Goal: Find specific page/section: Find specific page/section

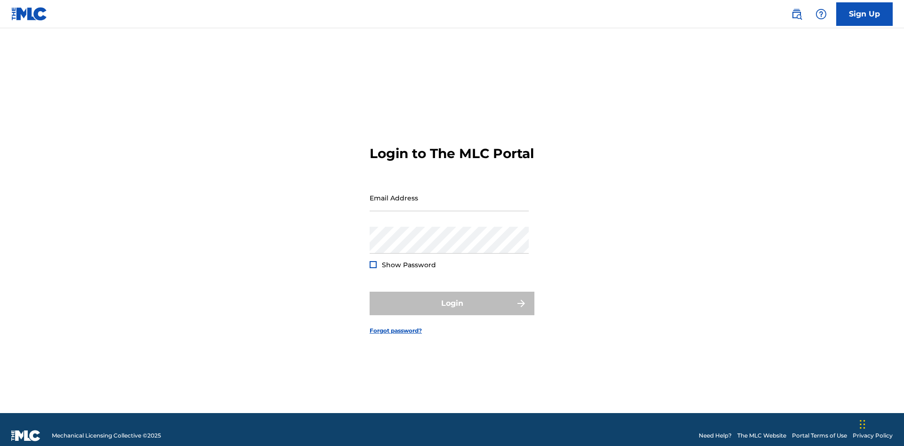
scroll to position [12, 0]
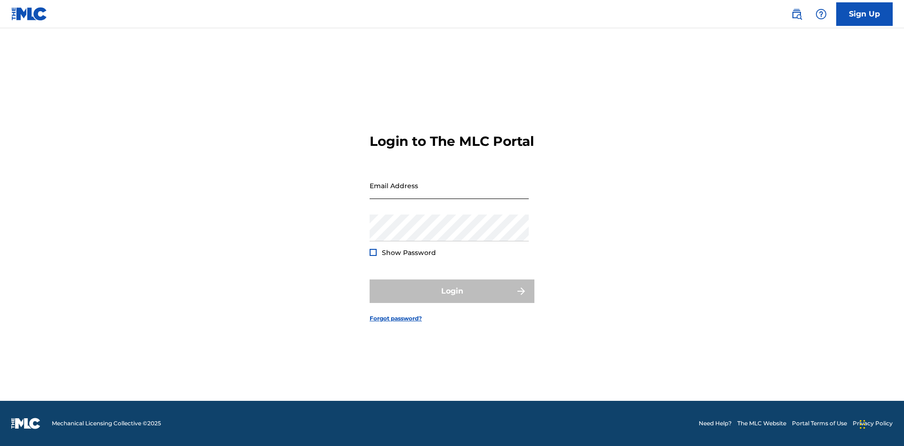
click at [449, 193] on input "Email Address" at bounding box center [448, 185] width 159 height 27
type input "Duke.McTesterson@gmail.com"
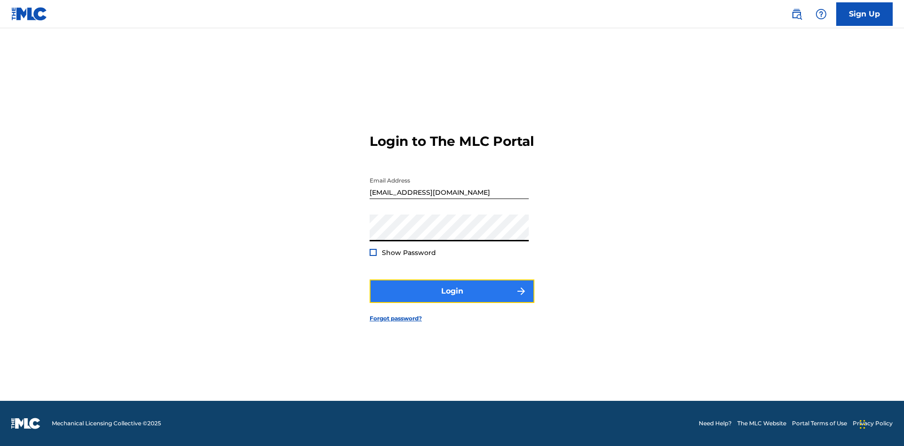
click at [452, 299] on button "Login" at bounding box center [451, 292] width 165 height 24
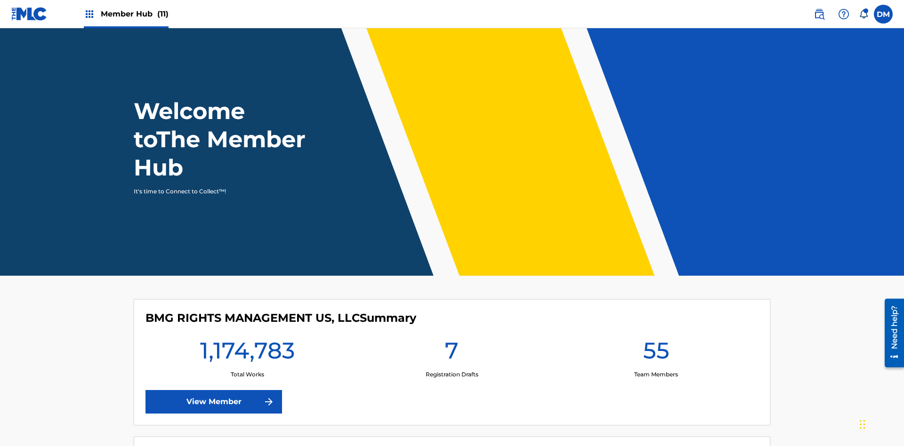
scroll to position [40, 0]
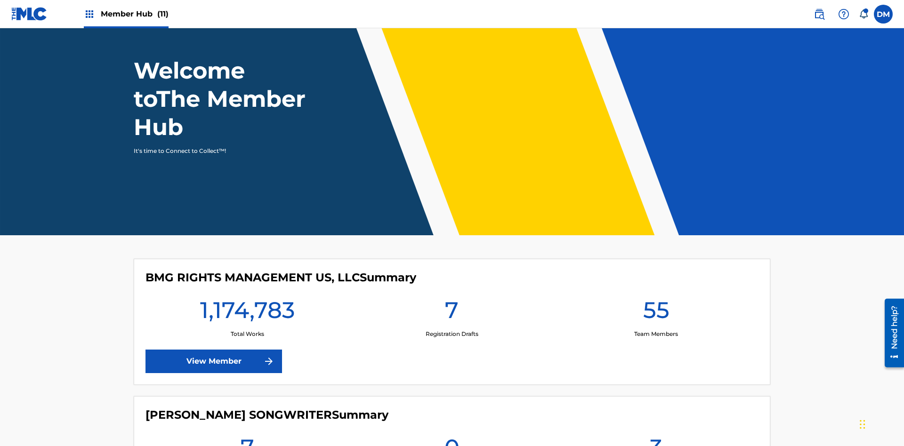
click at [126, 14] on span "Member Hub (11)" at bounding box center [135, 13] width 68 height 11
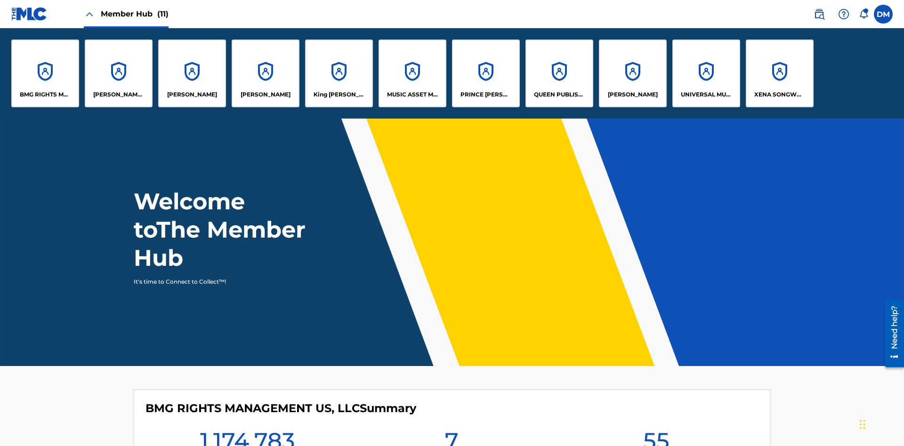
scroll to position [34, 0]
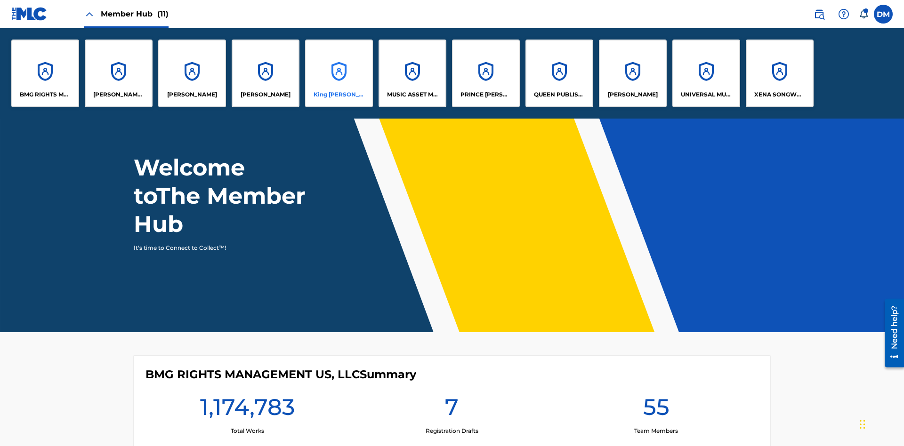
click at [338, 95] on p "King McTesterson" at bounding box center [338, 94] width 51 height 8
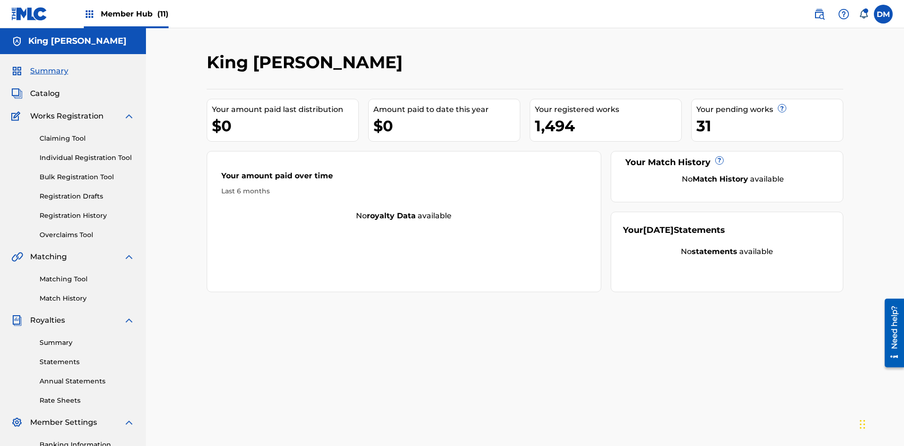
scroll to position [32, 0]
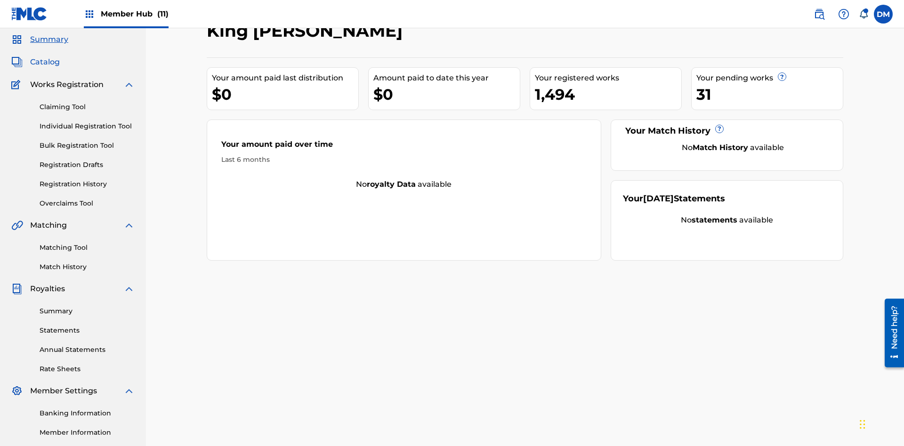
click at [45, 62] on span "Catalog" at bounding box center [45, 61] width 30 height 11
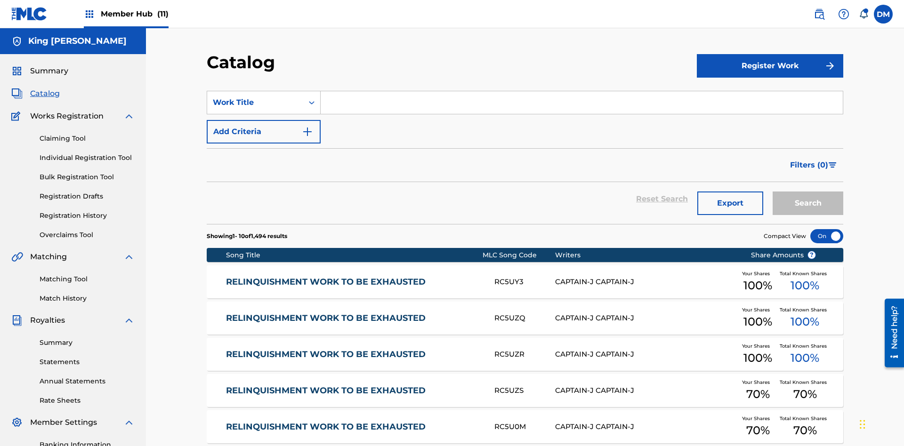
scroll to position [173, 0]
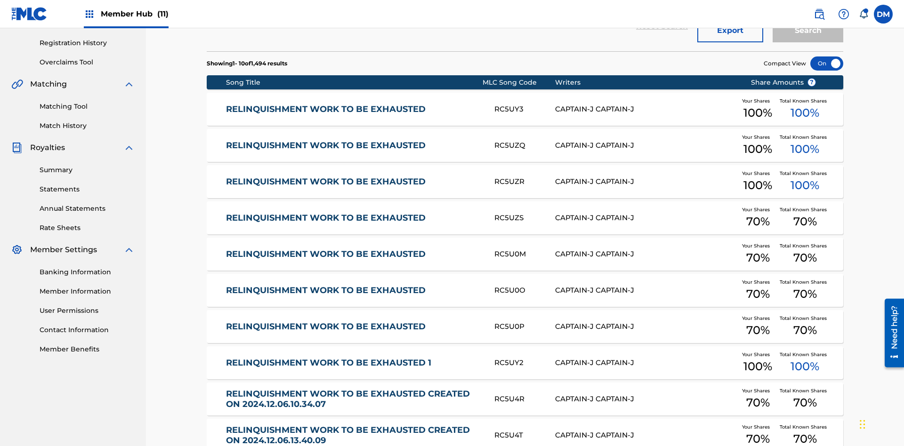
click at [826, 64] on div at bounding box center [826, 63] width 33 height 14
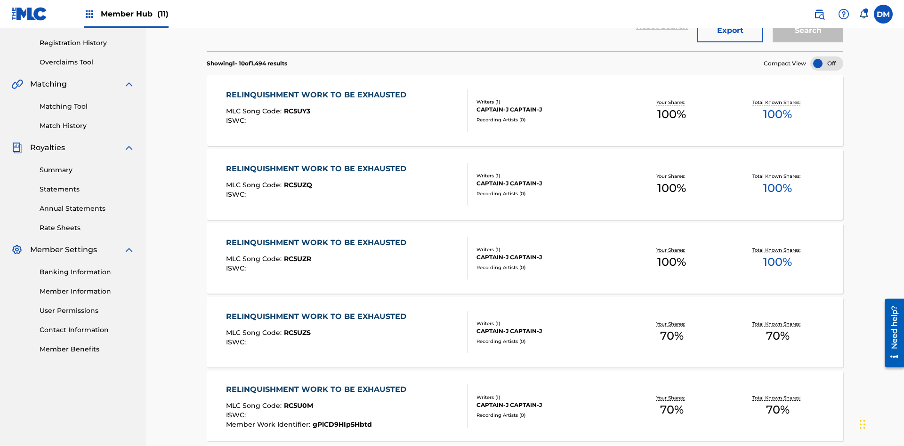
click at [826, 64] on div at bounding box center [826, 63] width 33 height 14
